Goal: Understand process/instructions

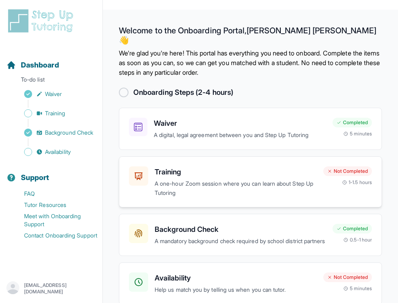
click at [207, 179] on p "A one-hour Zoom session where you can learn about Step Up Tutoring" at bounding box center [236, 188] width 162 height 18
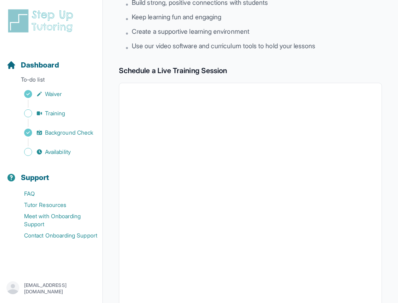
scroll to position [282, 0]
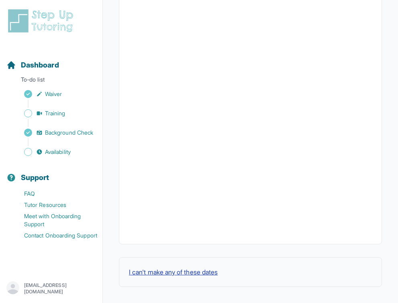
click at [206, 272] on button "I can't make any of these dates" at bounding box center [173, 272] width 89 height 10
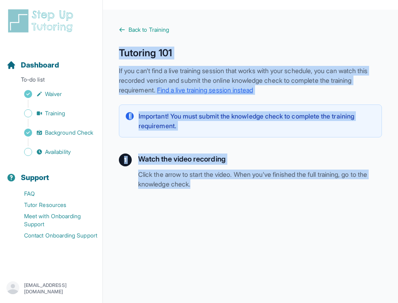
drag, startPoint x: 121, startPoint y: 52, endPoint x: 276, endPoint y: 187, distance: 205.1
click at [276, 187] on main "Back to Training Tutoring 101 If you can't find a live training session that wo…" at bounding box center [250, 221] width 295 height 422
copy div "Tutoring 101 If you can't find a live training session that works with your sch…"
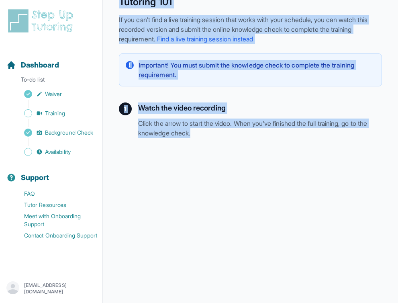
scroll to position [129, 0]
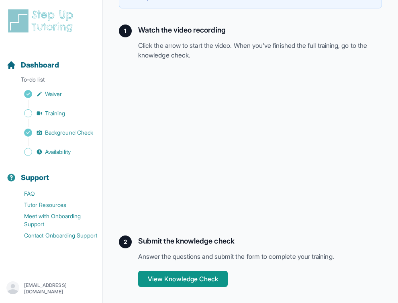
click at [154, 238] on h2 "Submit the knowledge check" at bounding box center [260, 241] width 244 height 11
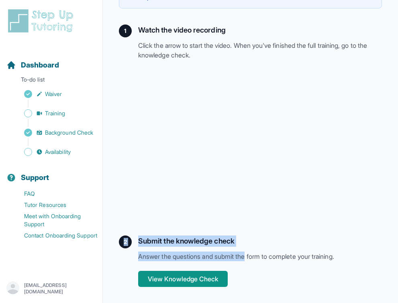
drag, startPoint x: 123, startPoint y: 241, endPoint x: 250, endPoint y: 258, distance: 128.2
click at [250, 258] on div "2 Submit the knowledge check Answer the questions and submit the form to comple…" at bounding box center [250, 261] width 263 height 51
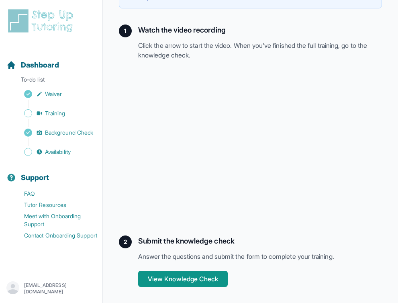
drag, startPoint x: 253, startPoint y: 268, endPoint x: 252, endPoint y: 272, distance: 4.3
click at [252, 272] on div "Submit the knowledge check Answer the questions and submit the form to complete…" at bounding box center [260, 261] width 244 height 51
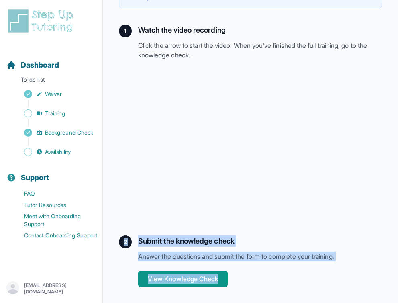
drag, startPoint x: 262, startPoint y: 290, endPoint x: 123, endPoint y: 241, distance: 147.4
click at [123, 241] on main "Back to Training Tutoring 101 If you can't find a live training session that wo…" at bounding box center [250, 92] width 295 height 422
copy div "2 Submit the knowledge check Answer the questions and submit the form to comple…"
